Goal: Task Accomplishment & Management: Use online tool/utility

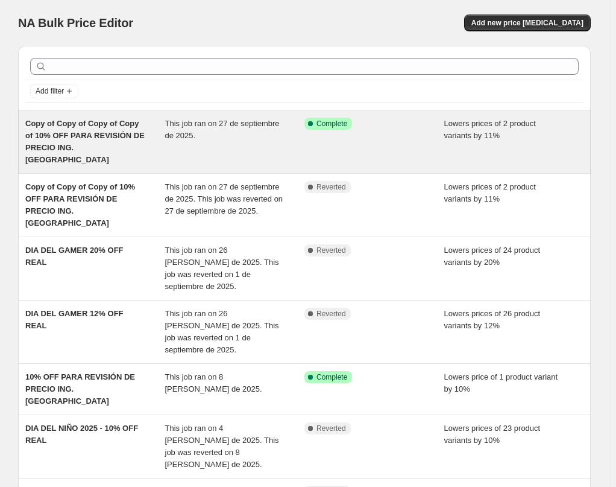
click at [207, 142] on div "This job ran on 27 de septiembre de 2025." at bounding box center [235, 142] width 140 height 48
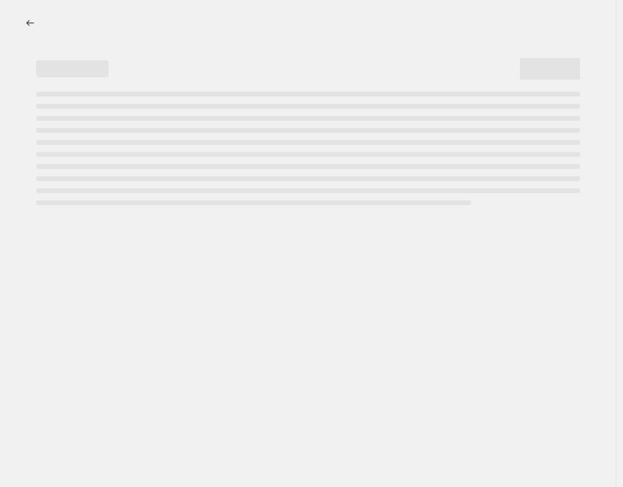
select select "percentage"
select select "no_change"
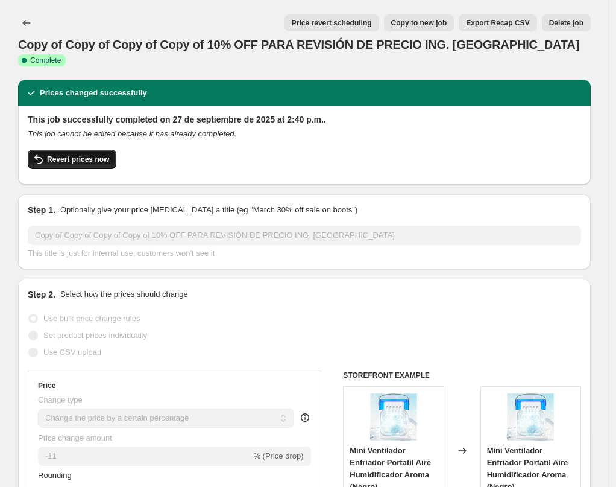
click at [78, 154] on span "Revert prices now" at bounding box center [78, 159] width 62 height 10
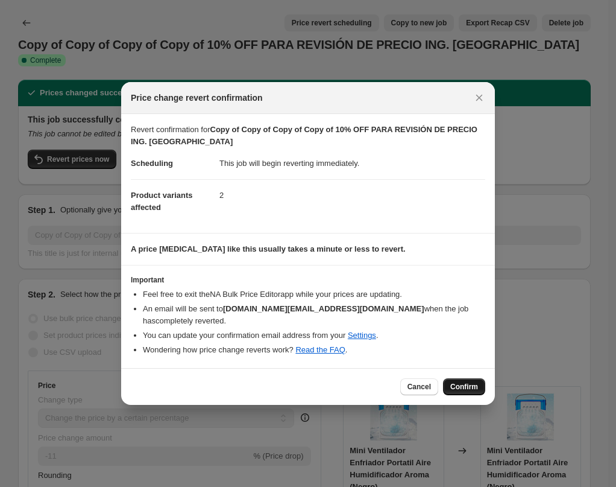
click at [460, 385] on span "Confirm" at bounding box center [464, 387] width 28 height 10
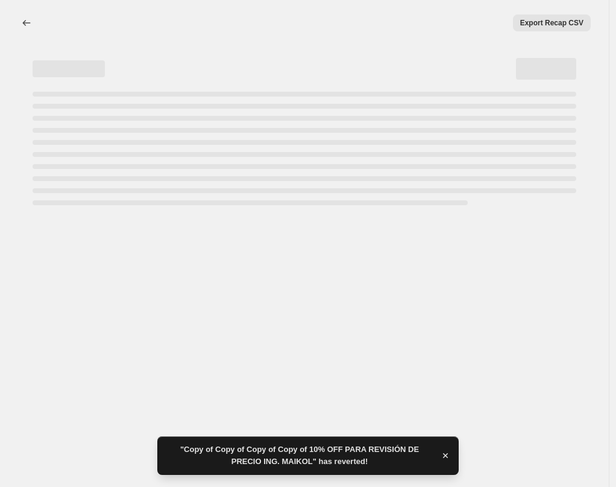
select select "percentage"
select select "no_change"
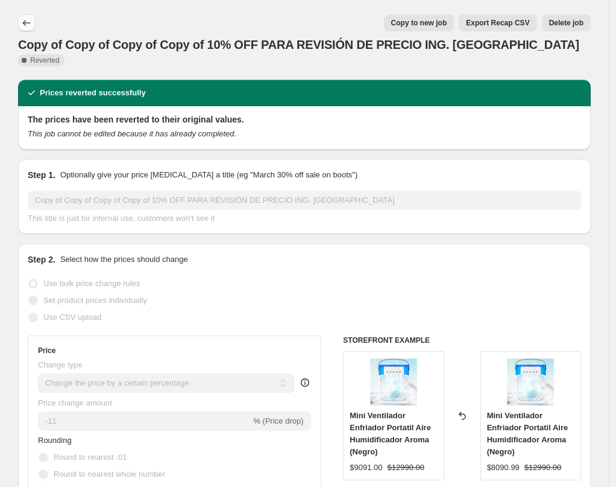
click at [27, 20] on icon "Price change jobs" at bounding box center [26, 23] width 12 height 12
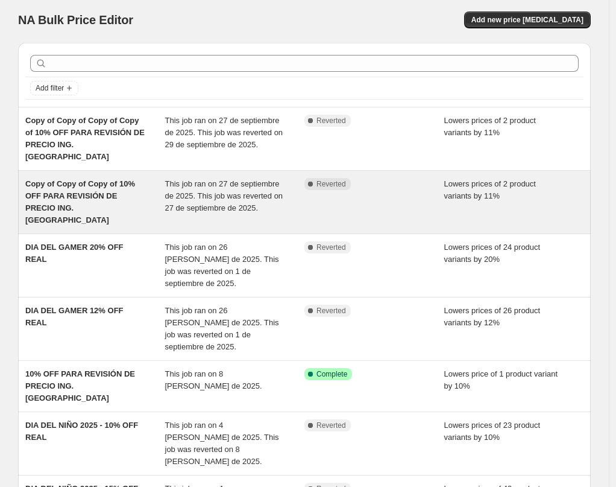
scroll to position [5, 0]
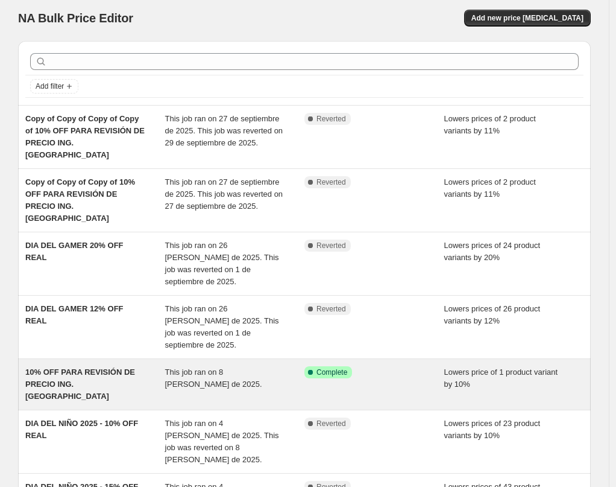
click at [145, 366] on div "10% OFF PARA REVISIÓN DE PRECIO ING. [GEOGRAPHIC_DATA]" at bounding box center [95, 384] width 140 height 36
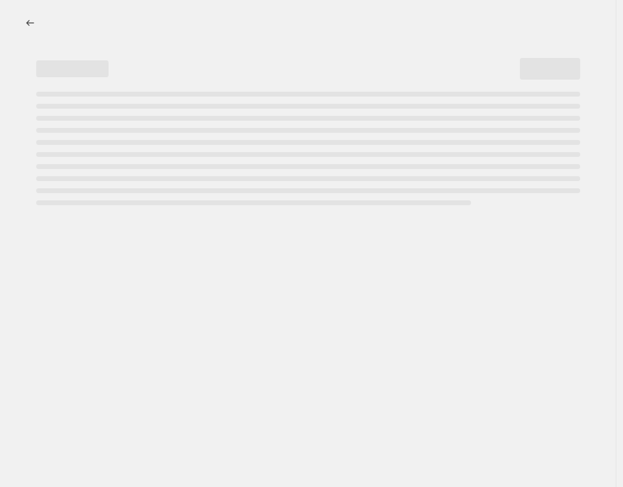
select select "percentage"
select select "no_change"
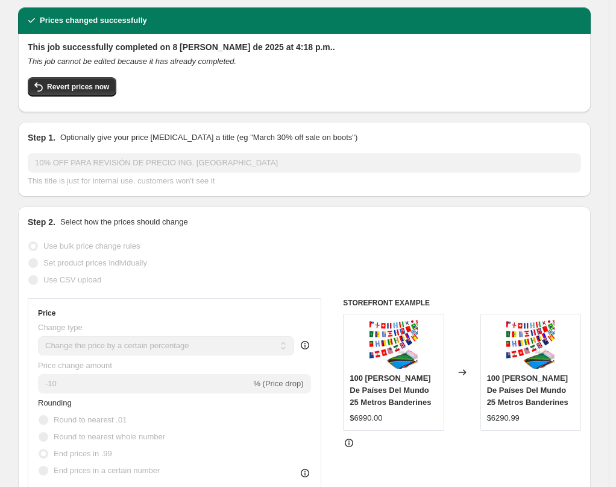
scroll to position [63, 0]
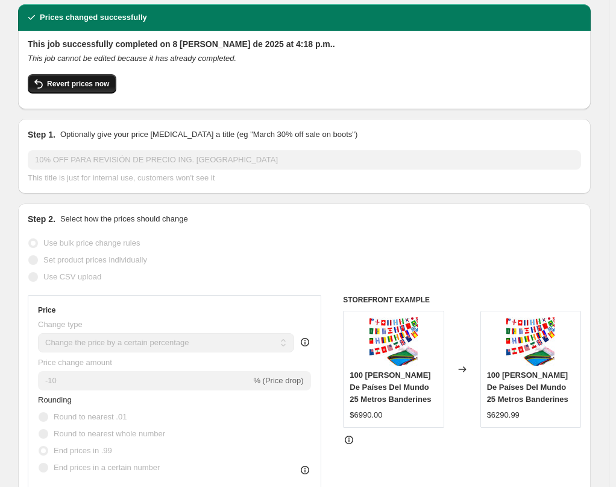
click at [58, 82] on span "Revert prices now" at bounding box center [78, 84] width 62 height 10
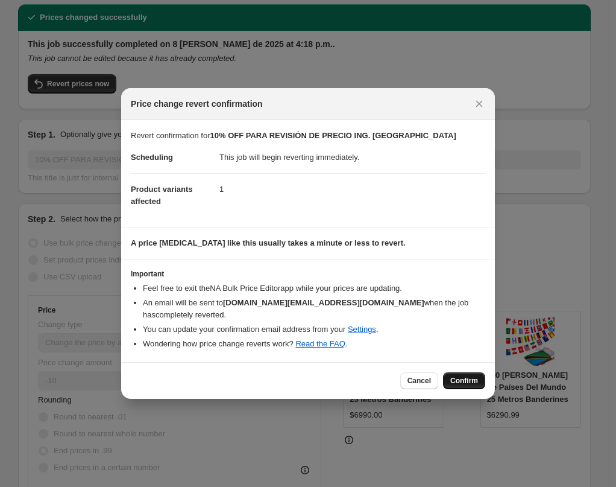
click at [459, 383] on span "Confirm" at bounding box center [464, 381] width 28 height 10
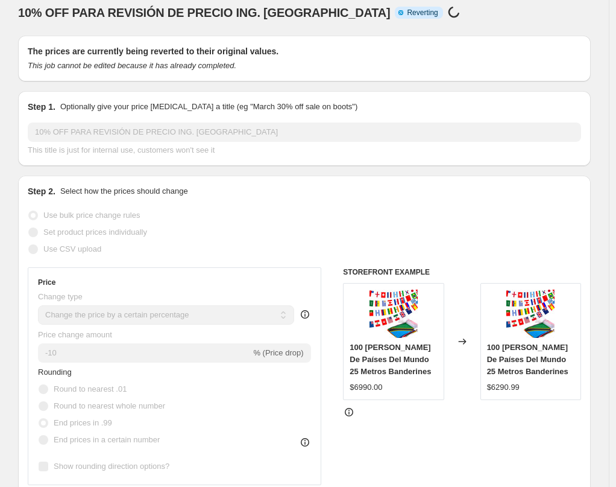
scroll to position [0, 0]
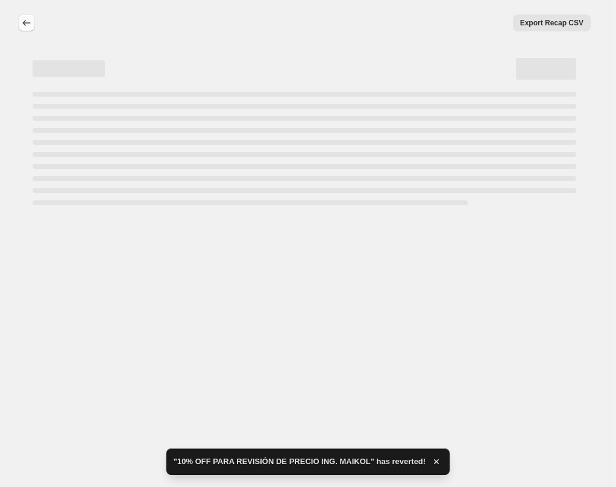
select select "percentage"
select select "no_change"
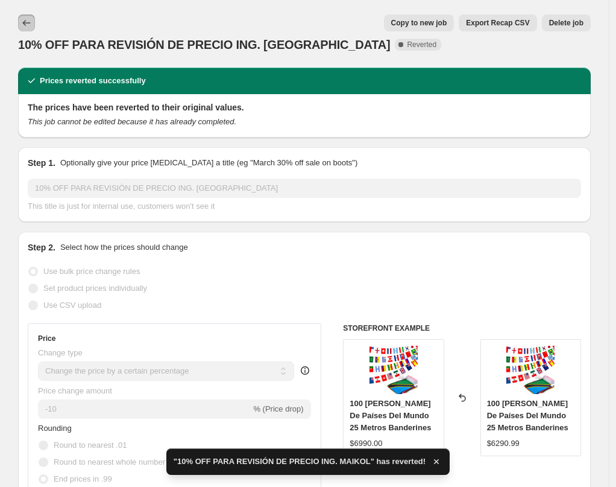
click at [29, 23] on icon "Price change jobs" at bounding box center [27, 23] width 8 height 6
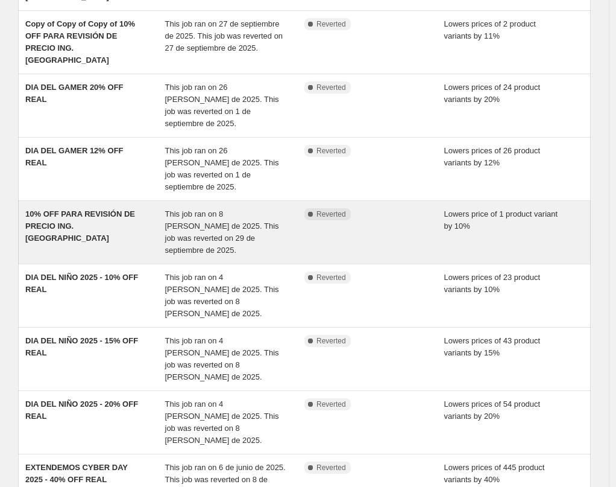
scroll to position [150, 0]
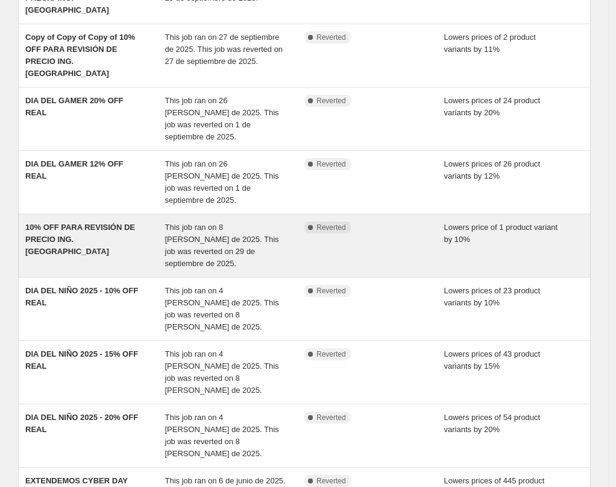
click at [125, 214] on div "10% OFF PARA REVISIÓN DE PRECIO ING. [PERSON_NAME] This job ran on 8 [PERSON_NA…" at bounding box center [304, 245] width 573 height 63
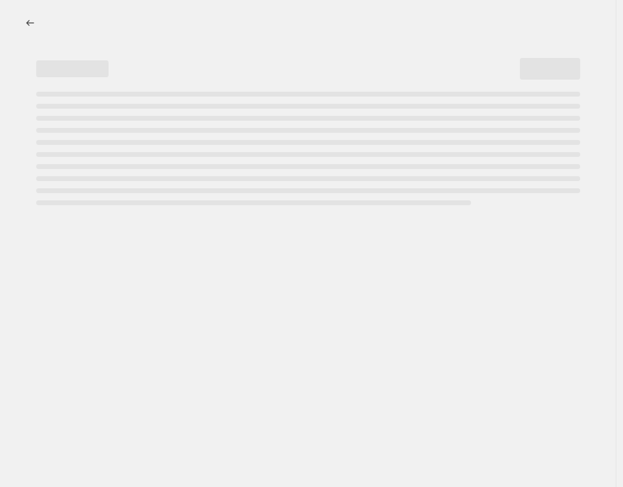
select select "percentage"
select select "no_change"
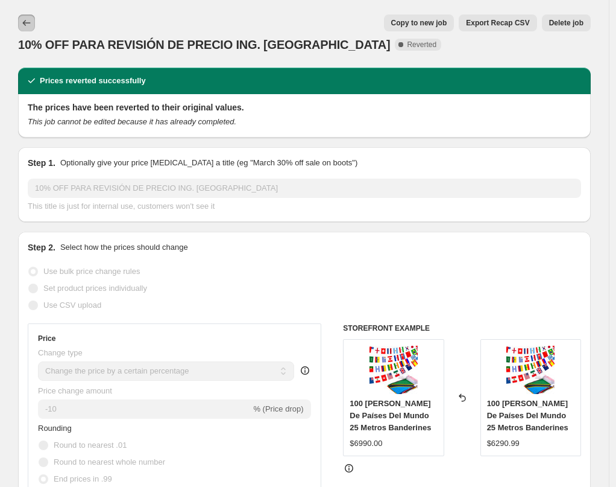
click at [28, 19] on icon "Price change jobs" at bounding box center [26, 23] width 12 height 12
